Goal: Find specific page/section: Locate item on page

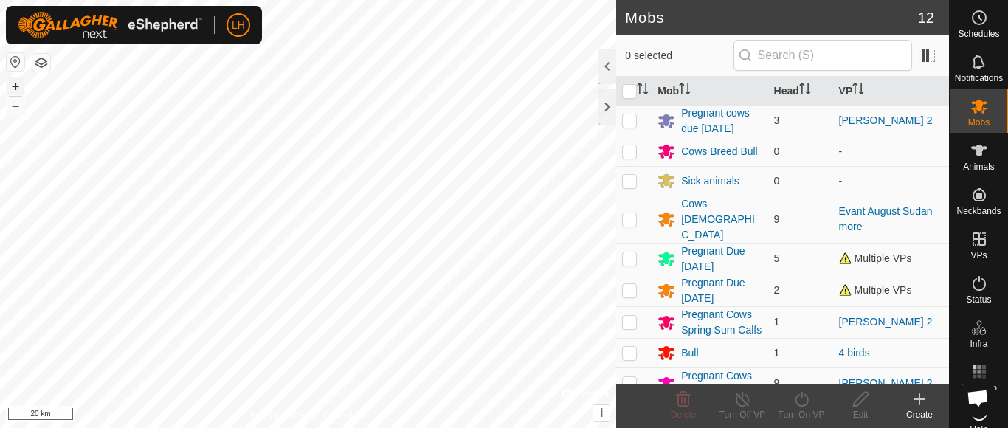
click at [17, 86] on button "+" at bounding box center [16, 86] width 18 height 18
click at [15, 88] on button "+" at bounding box center [16, 86] width 18 height 18
click at [15, 86] on button "+" at bounding box center [16, 86] width 18 height 18
click at [13, 88] on button "+" at bounding box center [16, 86] width 18 height 18
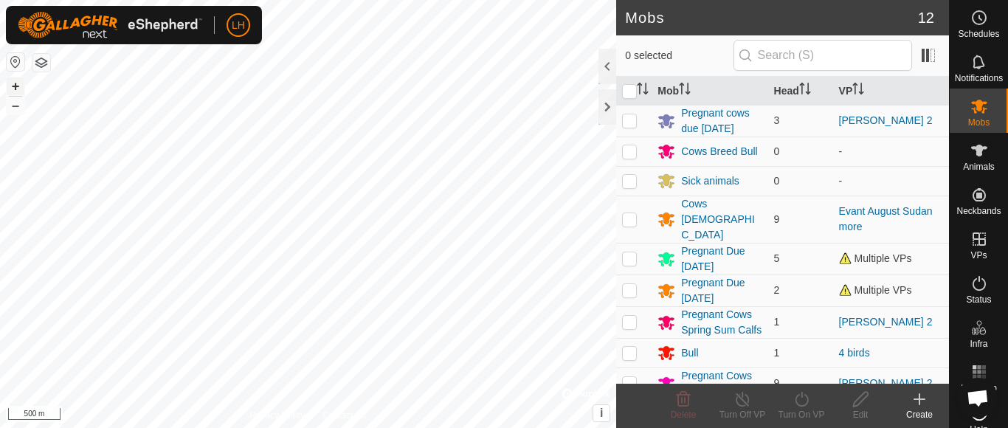
click at [18, 86] on button "+" at bounding box center [16, 86] width 18 height 18
click at [13, 85] on button "+" at bounding box center [16, 86] width 18 height 18
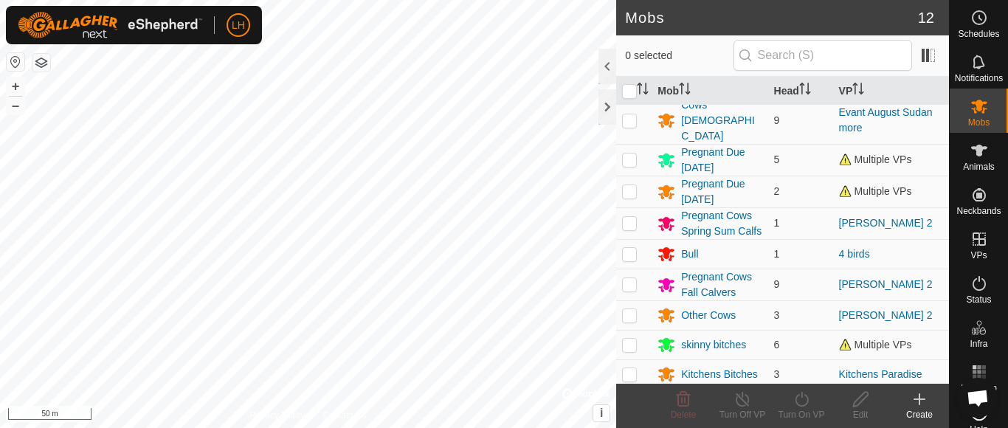
scroll to position [109, 0]
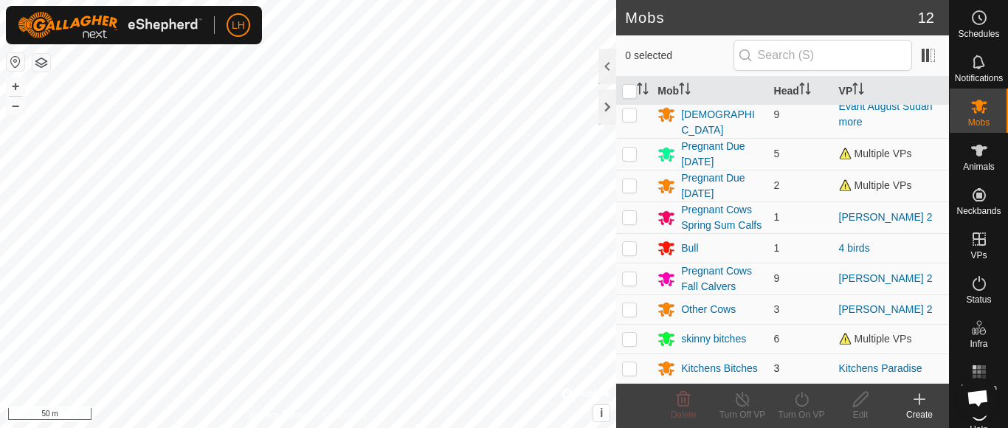
click at [629, 370] on p-checkbox at bounding box center [629, 368] width 15 height 12
checkbox input "true"
click at [17, 105] on button "–" at bounding box center [16, 106] width 18 height 18
